Goal: Book appointment/travel/reservation

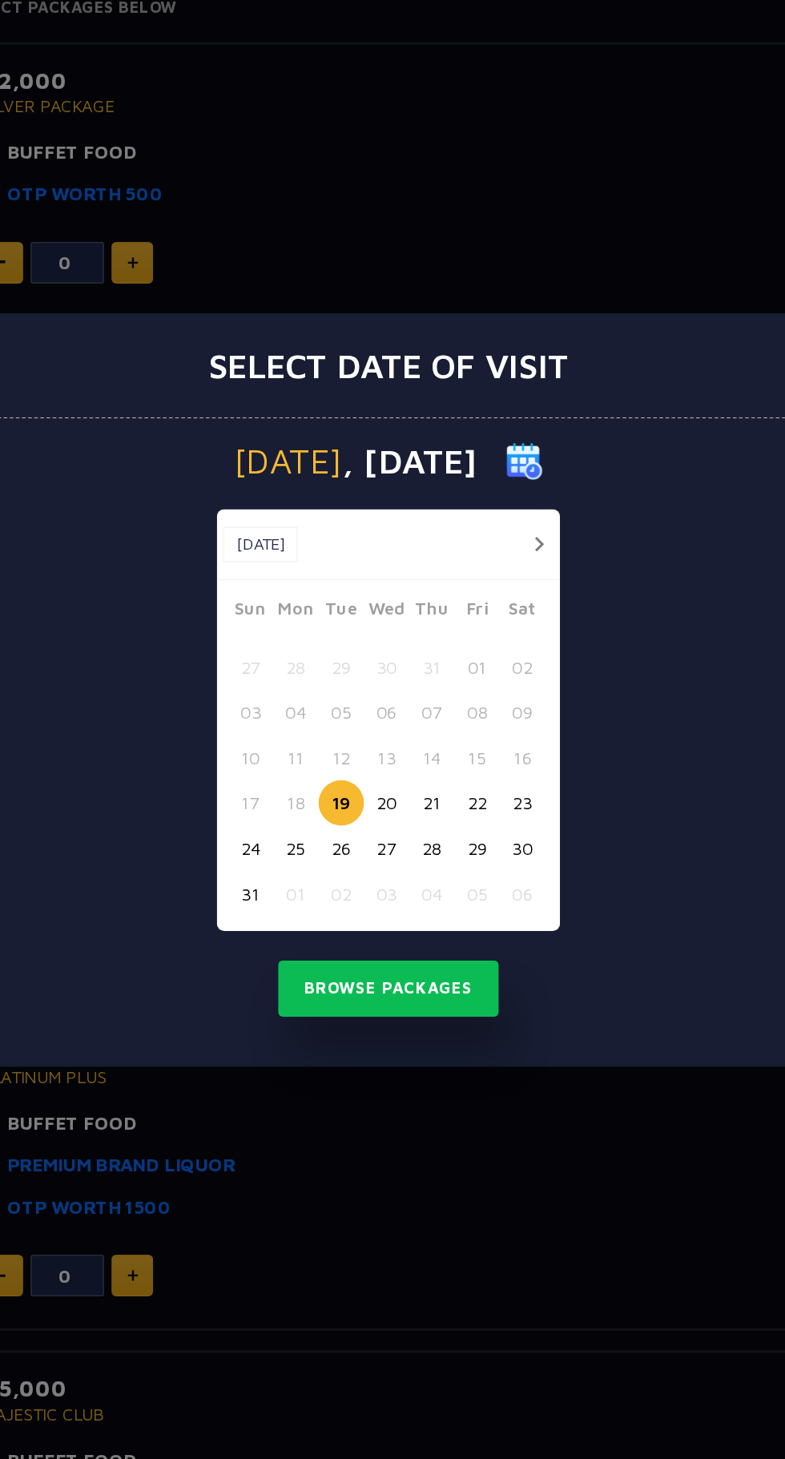
scroll to position [2, 0]
click at [362, 835] on button "26" at bounding box center [362, 833] width 30 height 30
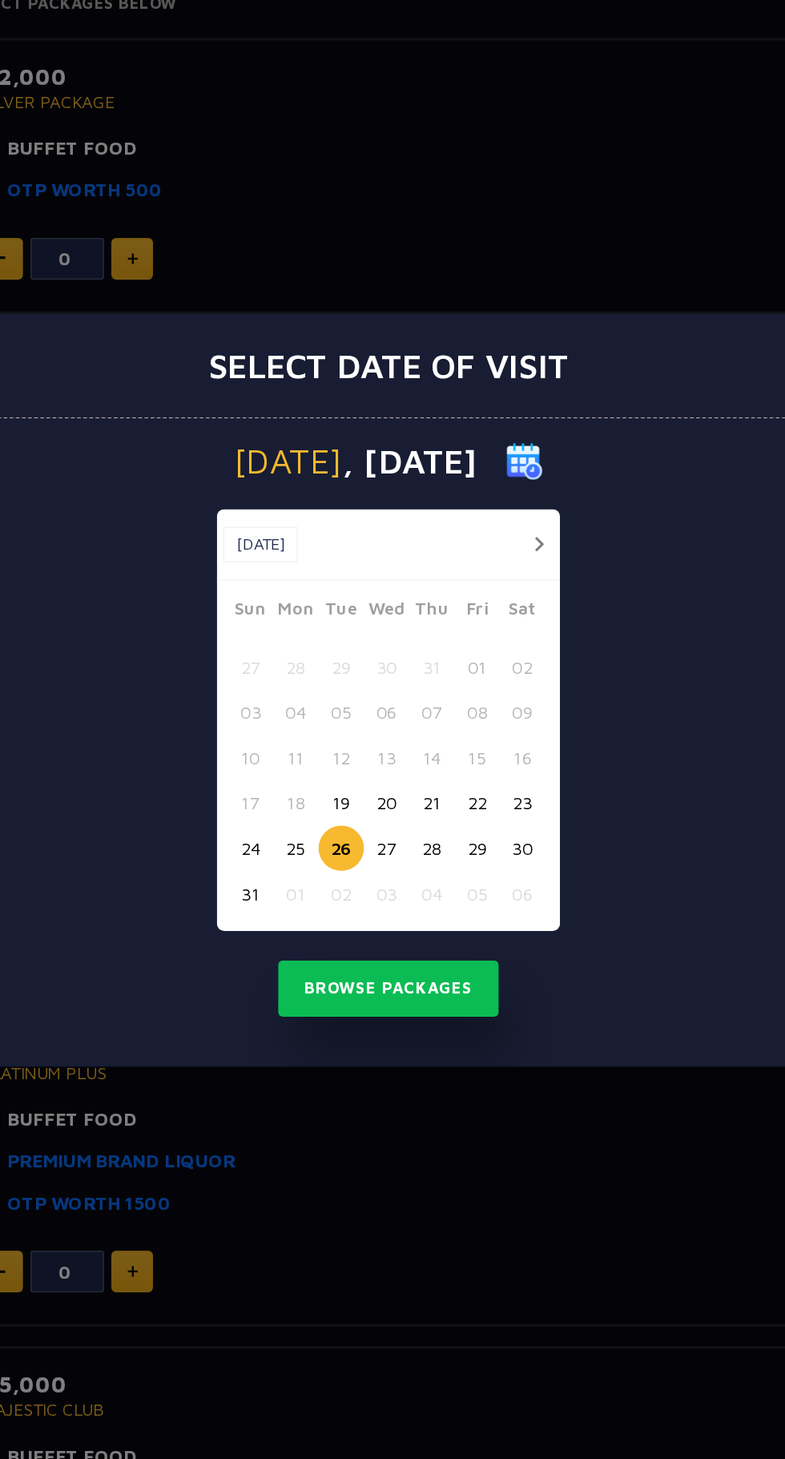
click at [391, 838] on button "27" at bounding box center [392, 833] width 30 height 30
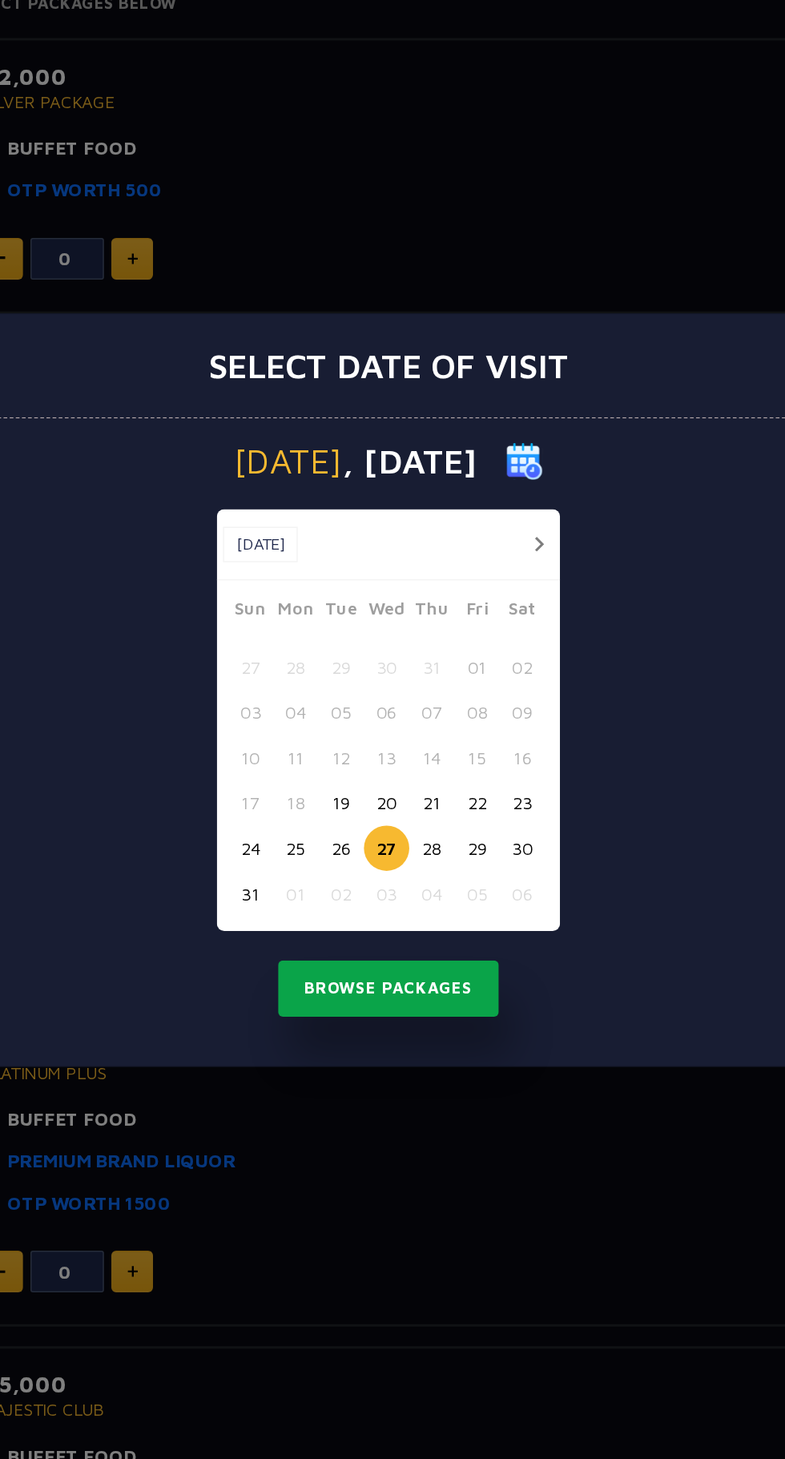
click at [429, 925] on button "Browse Packages" at bounding box center [393, 924] width 144 height 37
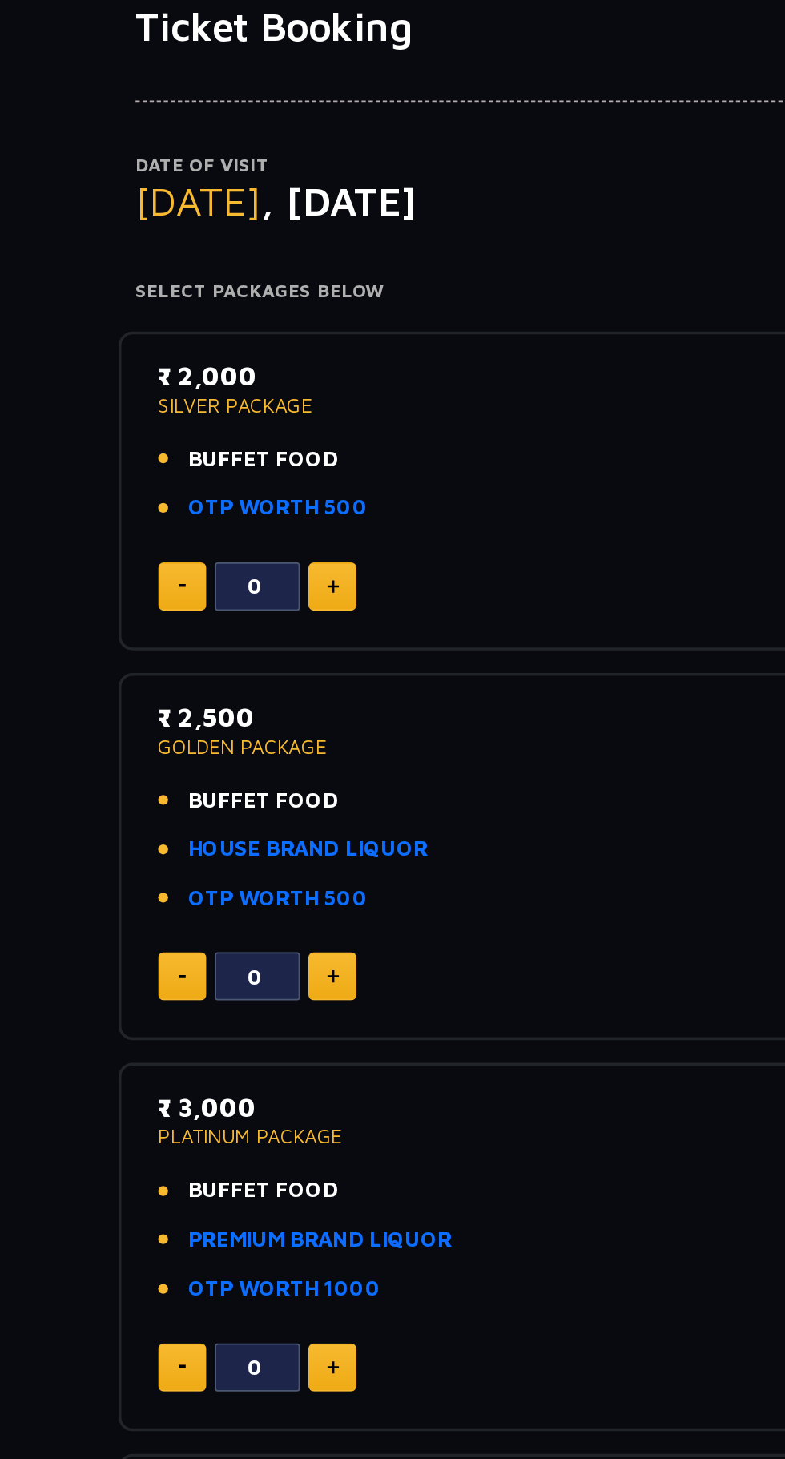
scroll to position [0, 0]
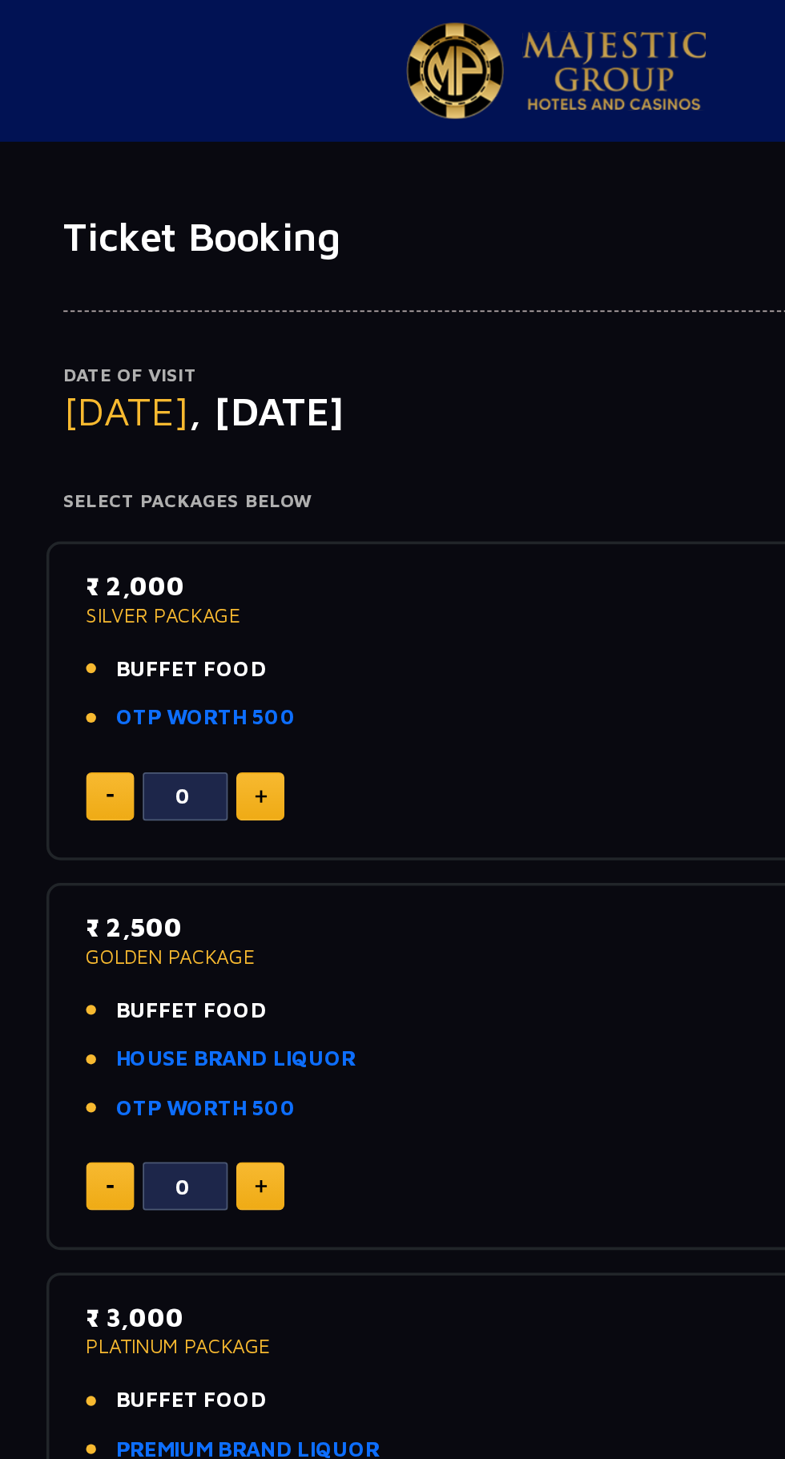
click at [228, 449] on img at bounding box center [225, 450] width 7 height 8
click at [223, 449] on img at bounding box center [225, 450] width 7 height 8
type input "2"
